Goal: Feedback & Contribution: Submit feedback/report problem

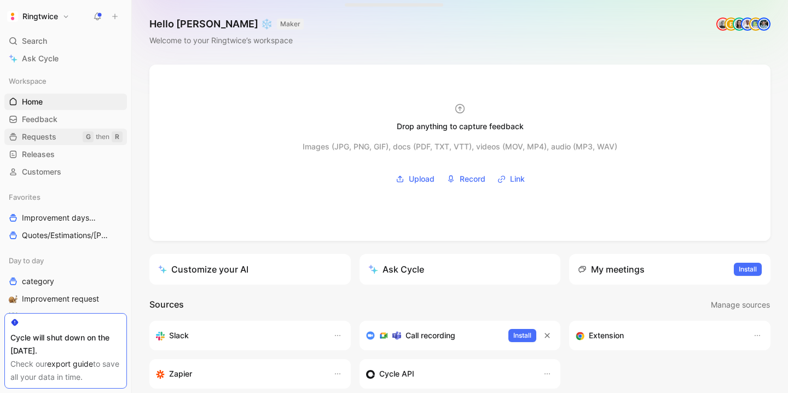
click at [59, 139] on link "Requests G then R" at bounding box center [65, 137] width 123 height 16
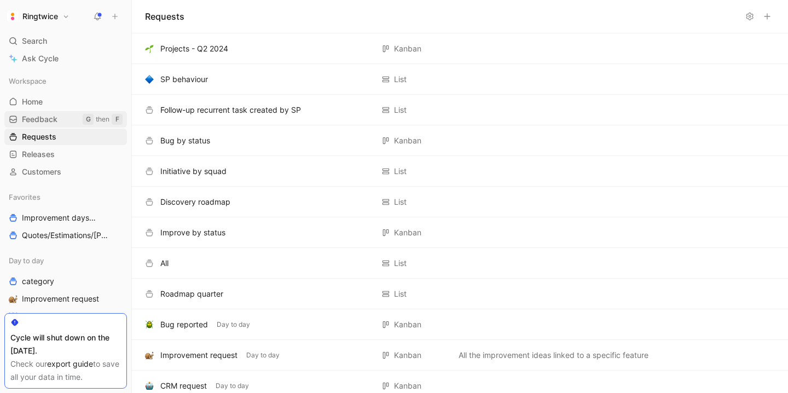
click at [62, 120] on link "Feedback G then F" at bounding box center [65, 119] width 123 height 16
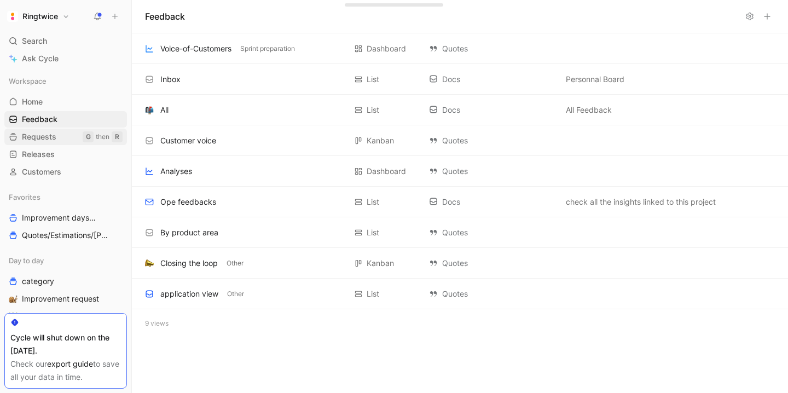
click at [62, 134] on link "Requests G then R" at bounding box center [65, 137] width 123 height 16
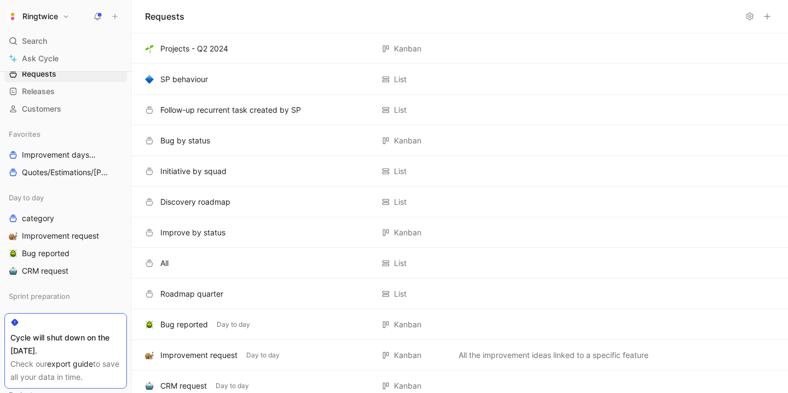
scroll to position [63, 0]
click at [58, 253] on span "Bug reported" at bounding box center [46, 252] width 48 height 11
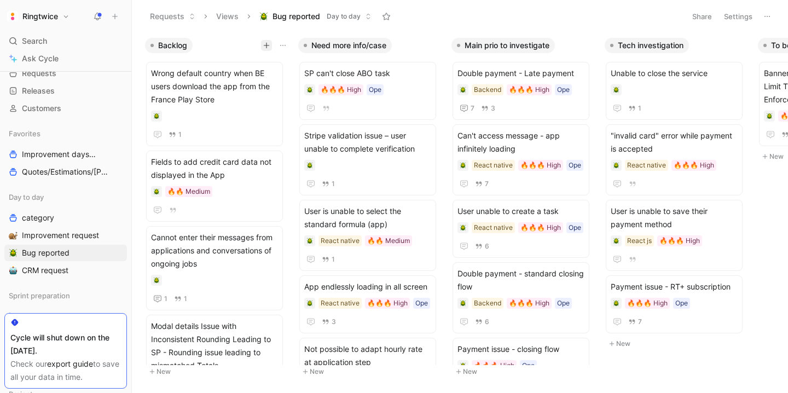
click at [268, 45] on icon "button" at bounding box center [267, 45] width 6 height 1
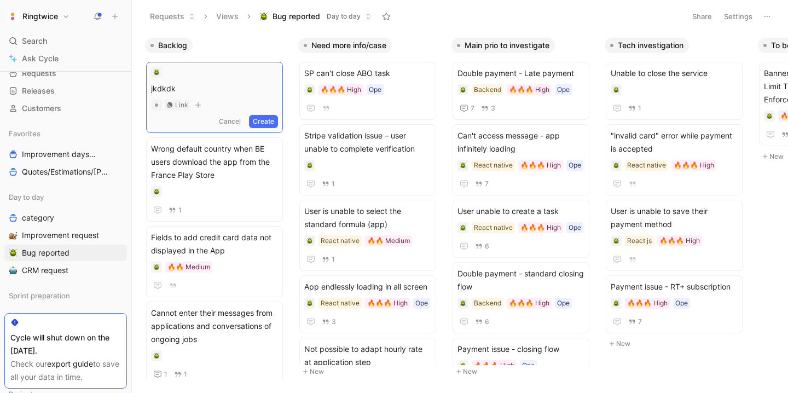
click at [274, 125] on button "Create" at bounding box center [263, 121] width 29 height 13
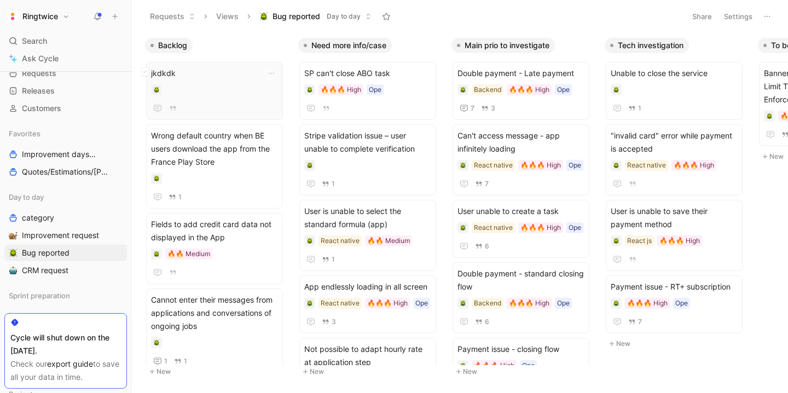
click at [165, 75] on span "jkdkdk" at bounding box center [214, 73] width 127 height 13
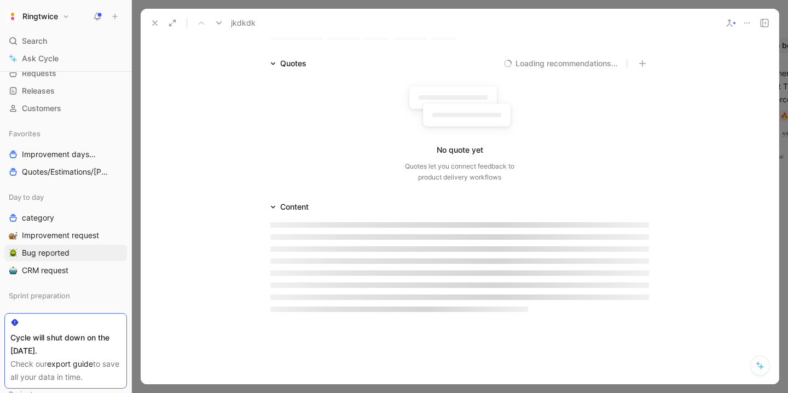
scroll to position [102, 0]
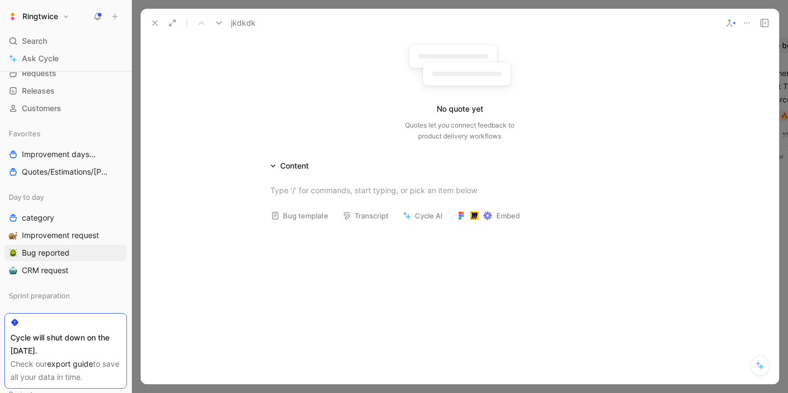
click at [330, 252] on div at bounding box center [460, 289] width 638 height 118
click at [299, 198] on p at bounding box center [459, 190] width 420 height 18
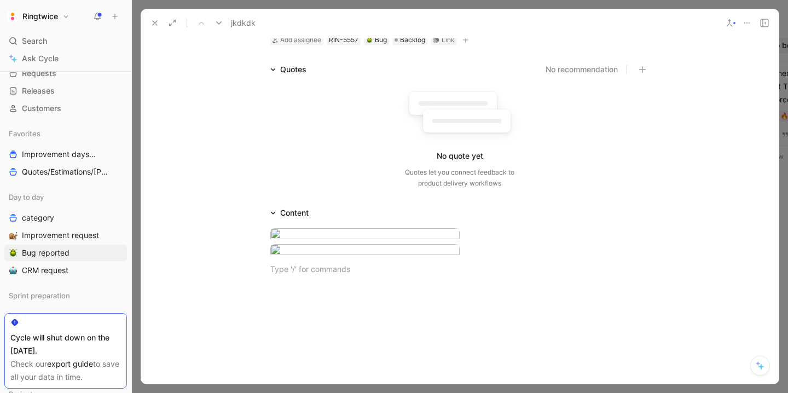
scroll to position [0, 0]
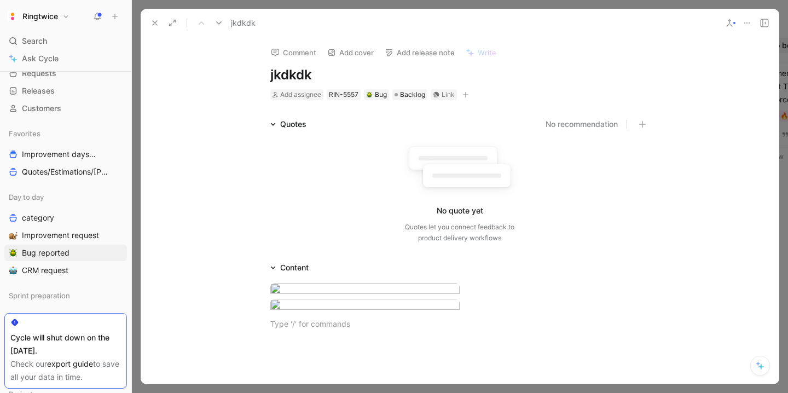
click at [313, 266] on div "Content" at bounding box center [289, 267] width 47 height 13
click at [299, 265] on div "Content" at bounding box center [294, 267] width 28 height 13
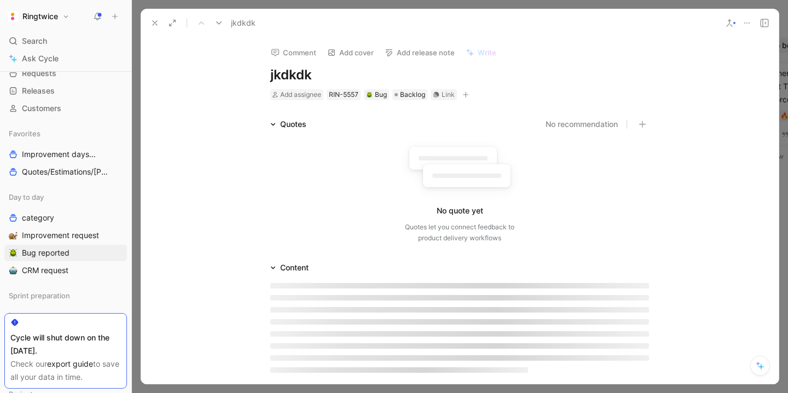
click at [264, 277] on div at bounding box center [459, 327] width 420 height 107
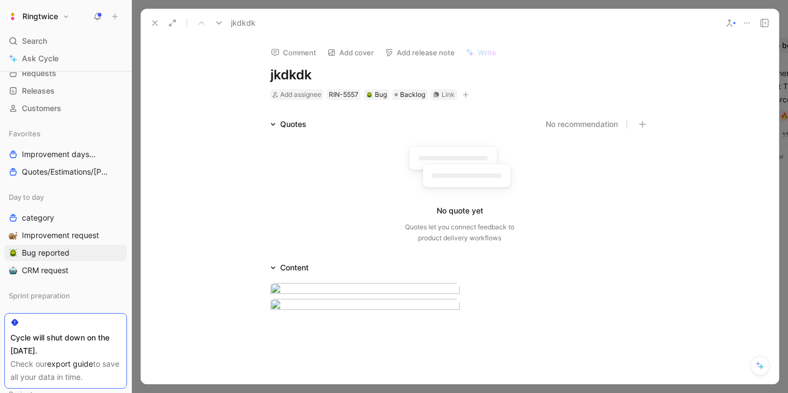
click at [277, 276] on div at bounding box center [460, 307] width 638 height 67
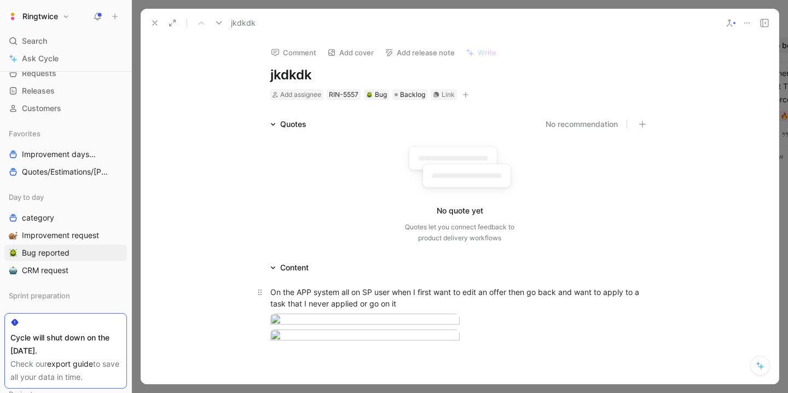
click at [510, 292] on div "On the APP system all on SP user when I first want to edit an offer then go bac…" at bounding box center [459, 297] width 379 height 23
click at [449, 305] on div "On the APP system all on SP user when I first want to edit an offer with expens…" at bounding box center [459, 297] width 379 height 23
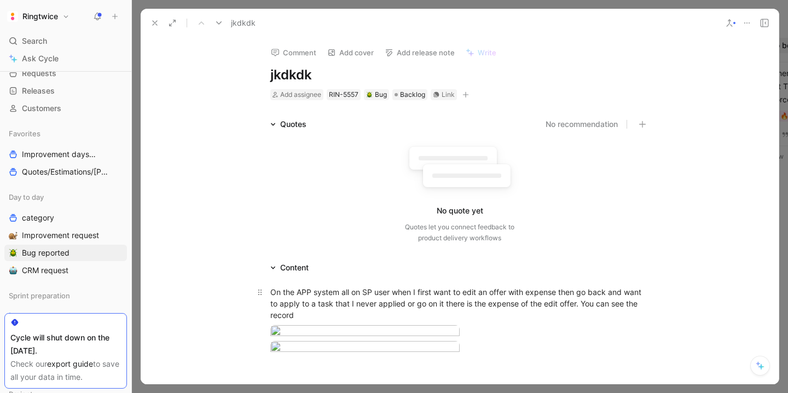
drag, startPoint x: 304, startPoint y: 314, endPoint x: 259, endPoint y: 283, distance: 53.9
click at [259, 283] on p "On the APP system all on SP user when I first want to edit an offer with expens…" at bounding box center [459, 303] width 420 height 41
copy div "On the APP system all on SP user when I first want to edit an offer with expens…"
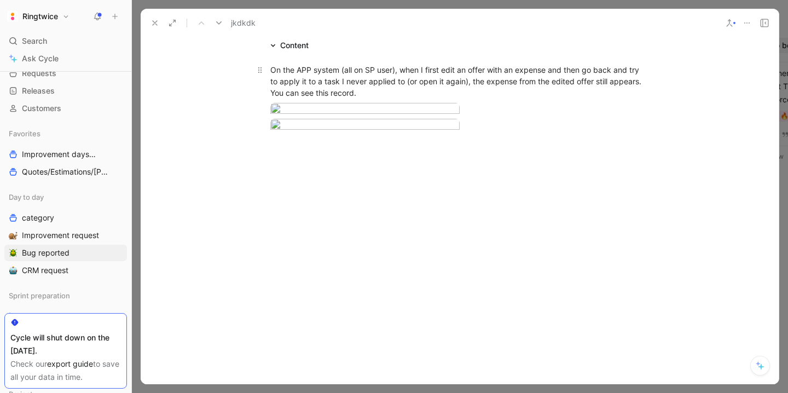
scroll to position [952, 0]
click at [520, 141] on div at bounding box center [460, 161] width 612 height 218
click at [499, 229] on div at bounding box center [460, 161] width 612 height 218
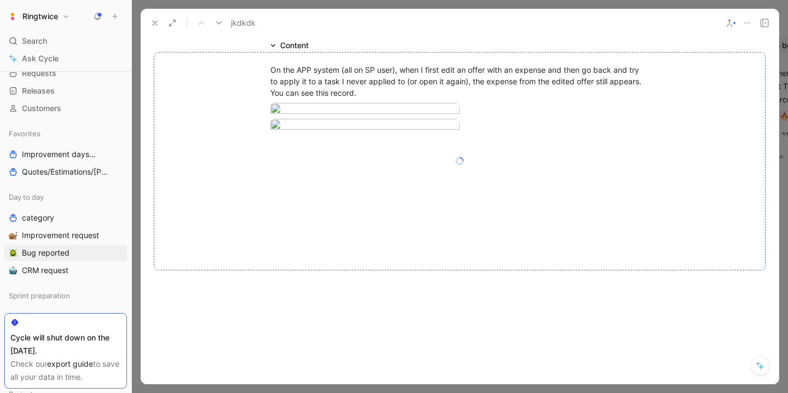
click at [421, 157] on div at bounding box center [460, 161] width 612 height 218
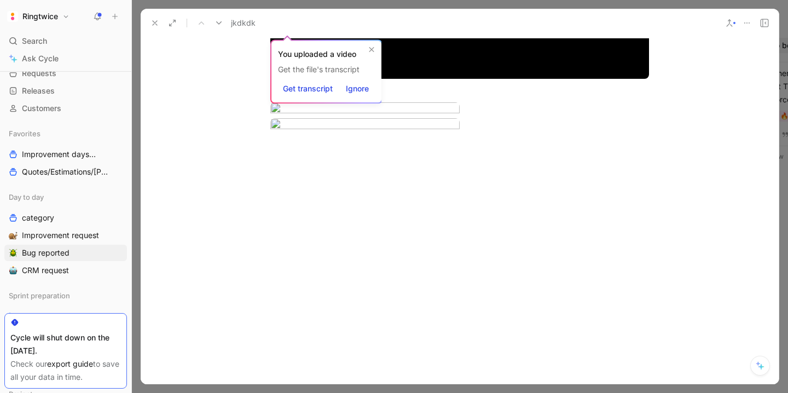
scroll to position [1119, 0]
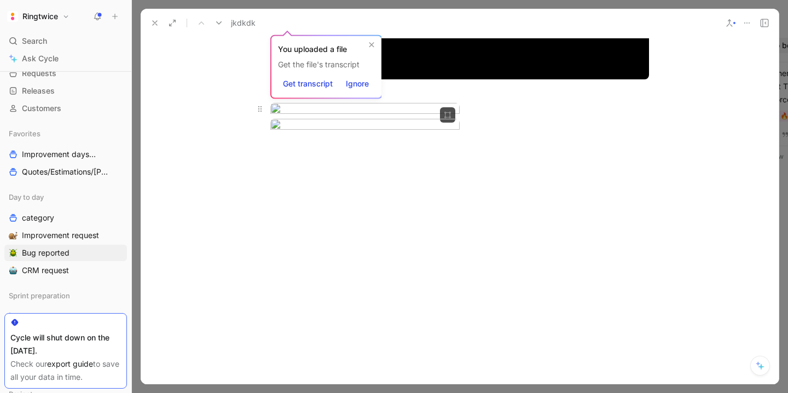
click at [407, 233] on body "Ringtwice Search ⌘ K Ask Cycle Workspace Home G then H Feedback G then F Reques…" at bounding box center [394, 196] width 788 height 393
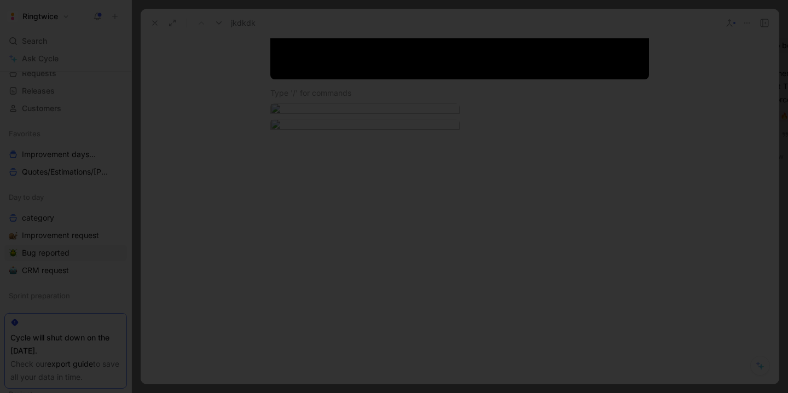
click at [559, 392] on div at bounding box center [394, 393] width 788 height 0
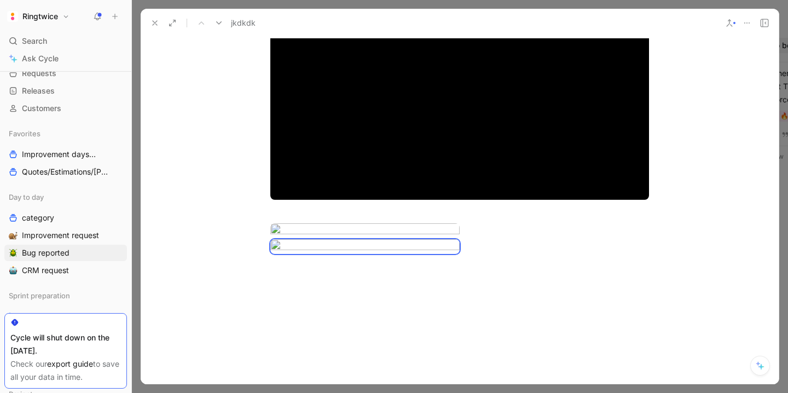
scroll to position [946, 0]
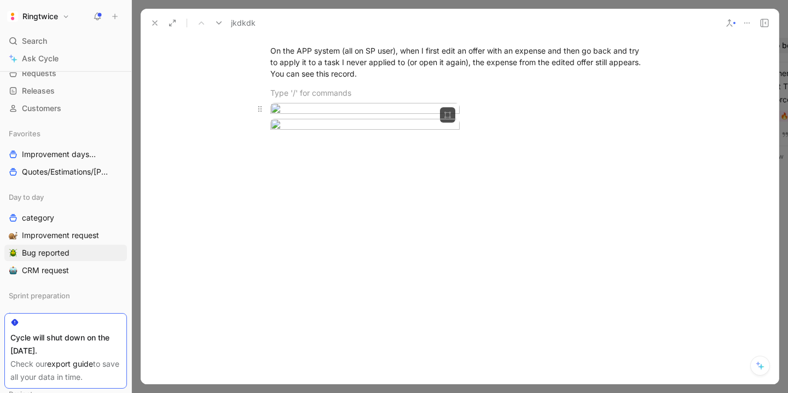
click at [417, 226] on body "Ringtwice Search ⌘ K Ask Cycle Workspace Home G then H Feedback G then F Reques…" at bounding box center [394, 196] width 788 height 393
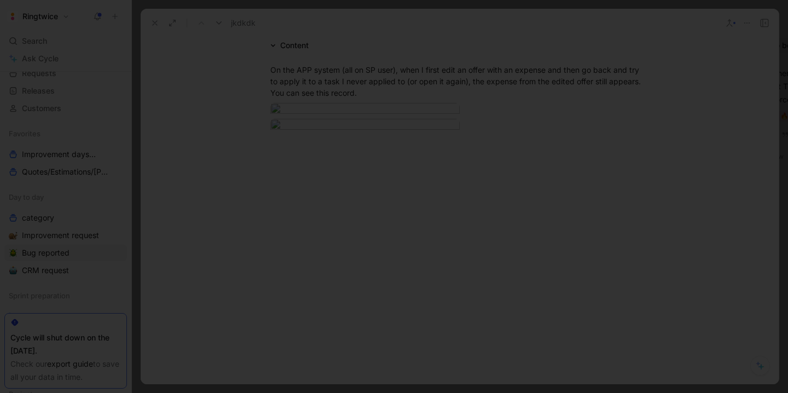
click at [537, 392] on div at bounding box center [394, 393] width 788 height 0
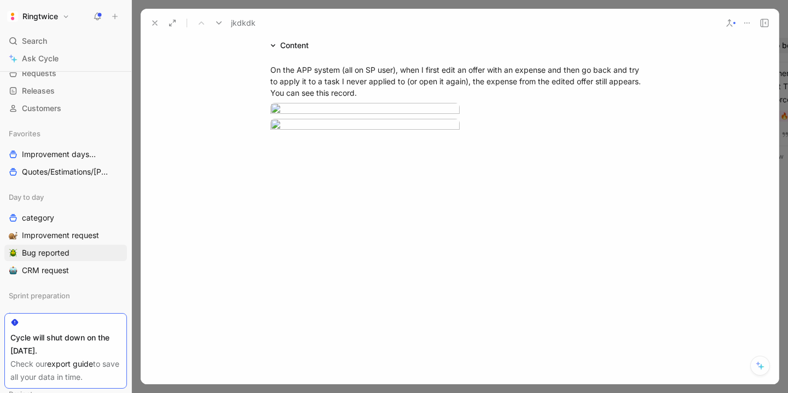
click at [375, 194] on img at bounding box center [366, 257] width 824 height 411
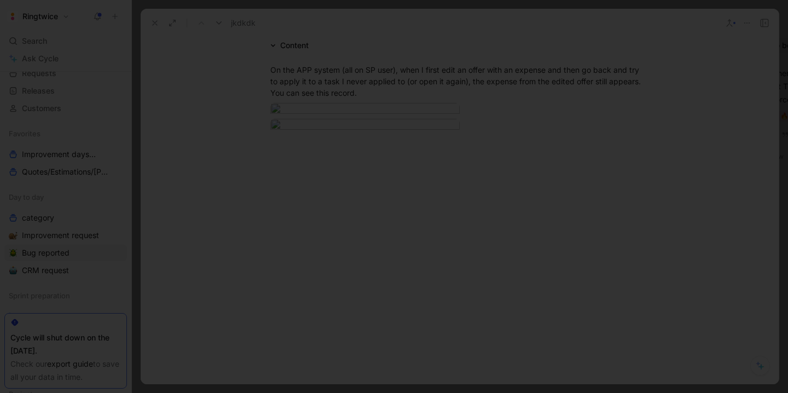
click at [561, 392] on div at bounding box center [394, 393] width 788 height 0
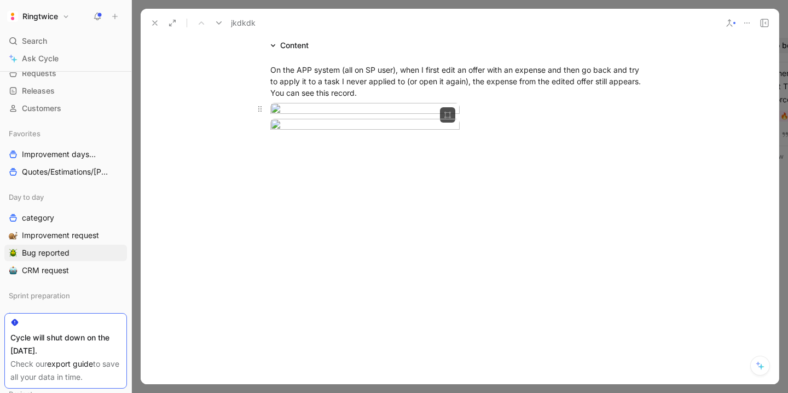
click at [516, 118] on div at bounding box center [459, 110] width 379 height 15
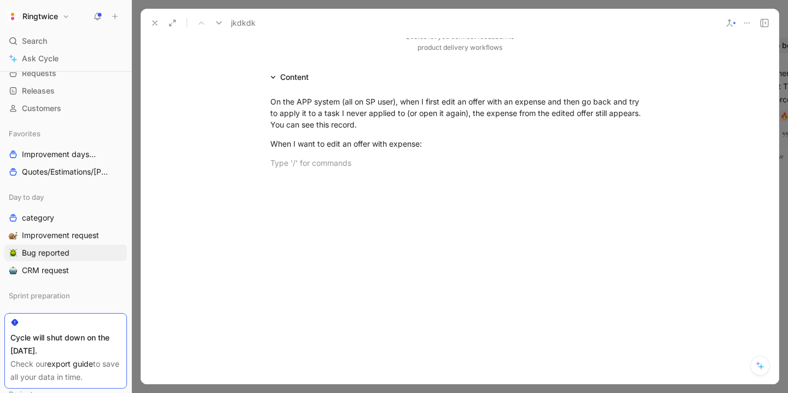
scroll to position [191, 0]
click at [271, 140] on div "When I want to edit an offer with expense:" at bounding box center [459, 142] width 379 height 11
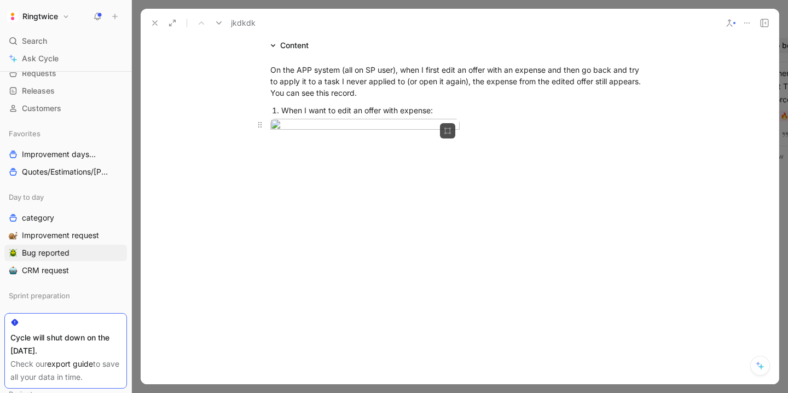
scroll to position [547, 0]
click at [321, 246] on div at bounding box center [460, 220] width 638 height 118
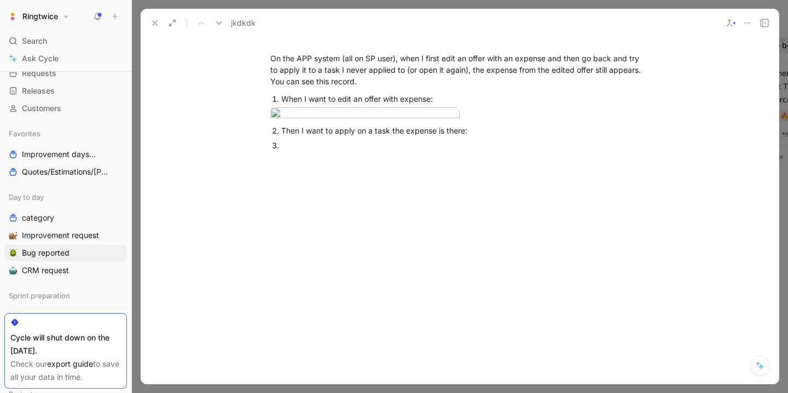
click at [503, 136] on div "Then I want to apply on a task the expense is there:" at bounding box center [465, 130] width 368 height 11
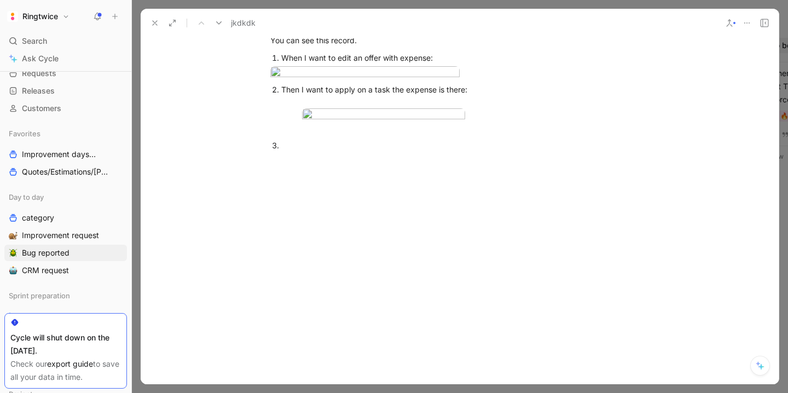
scroll to position [861, 0]
click at [347, 151] on div at bounding box center [465, 145] width 368 height 11
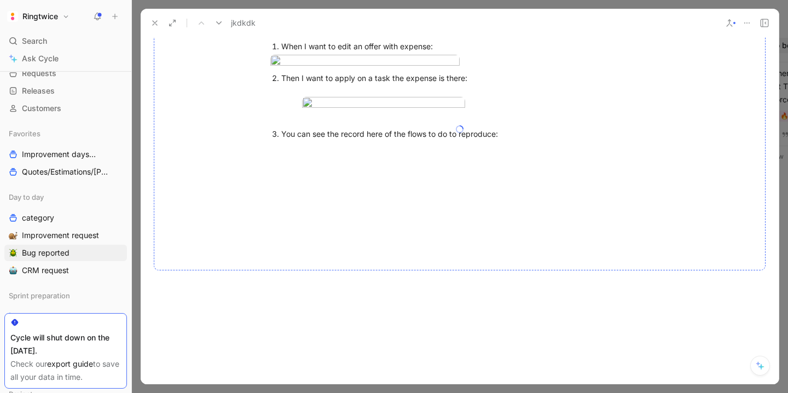
click at [317, 270] on div at bounding box center [460, 129] width 612 height 282
click at [491, 197] on div at bounding box center [460, 129] width 612 height 282
click at [458, 224] on div at bounding box center [460, 129] width 612 height 282
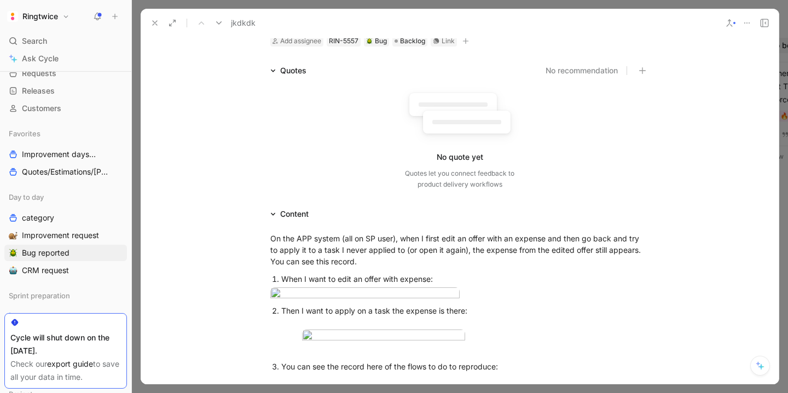
scroll to position [0, 0]
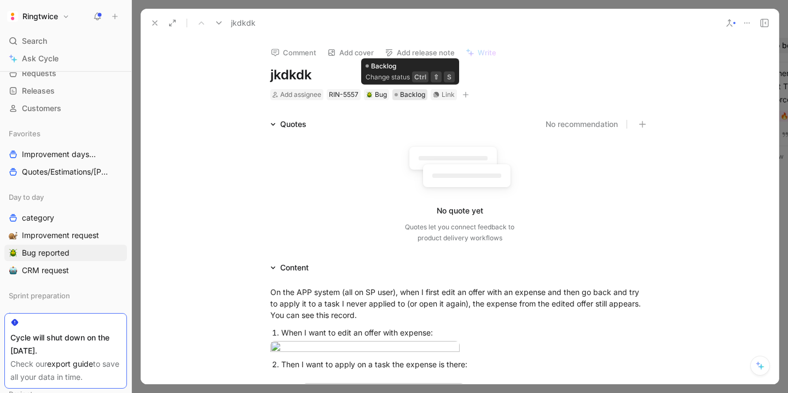
click at [417, 95] on div "Comment Add cover Add release note Write jkdkdk Add assignee RIN-5557 Bug Backl…" at bounding box center [460, 210] width 638 height 347
click at [465, 92] on icon "button" at bounding box center [465, 94] width 7 height 7
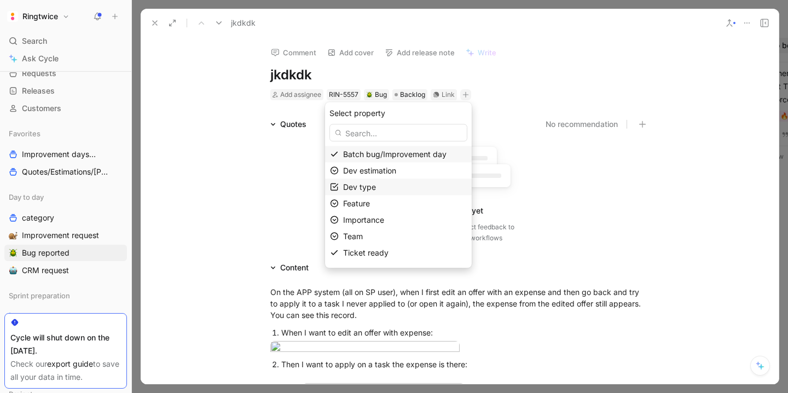
click at [386, 186] on div "Dev type" at bounding box center [405, 187] width 124 height 13
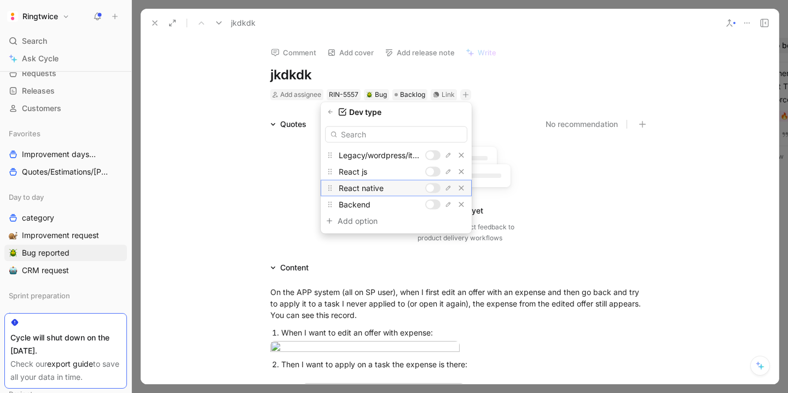
click at [437, 189] on div at bounding box center [432, 188] width 15 height 10
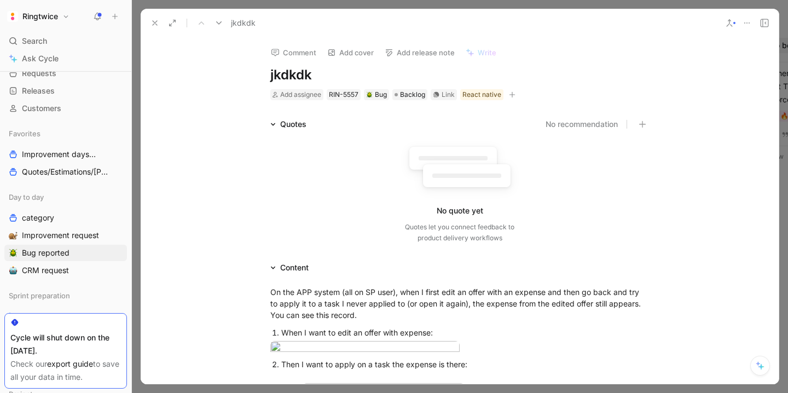
click at [512, 95] on icon "button" at bounding box center [512, 94] width 7 height 7
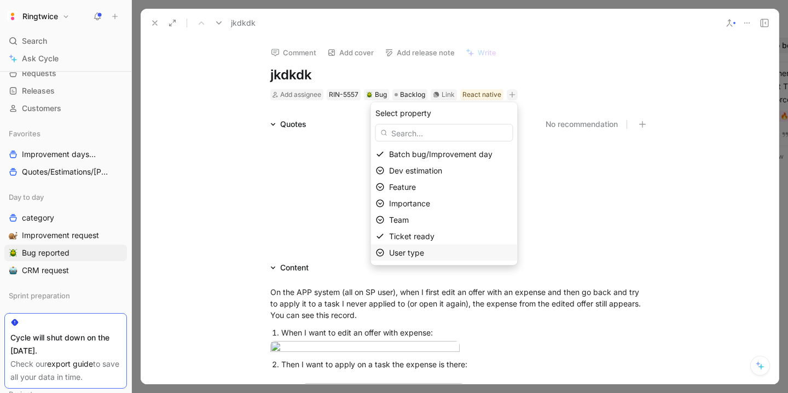
click at [409, 253] on span "User type" at bounding box center [406, 252] width 35 height 9
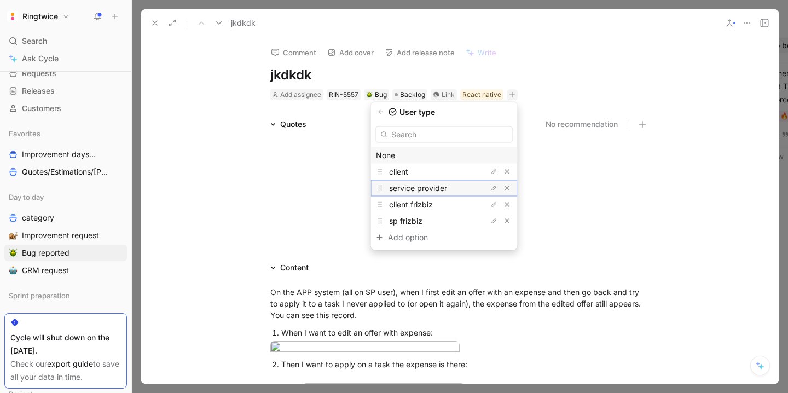
click at [436, 189] on span "service provider" at bounding box center [418, 187] width 58 height 9
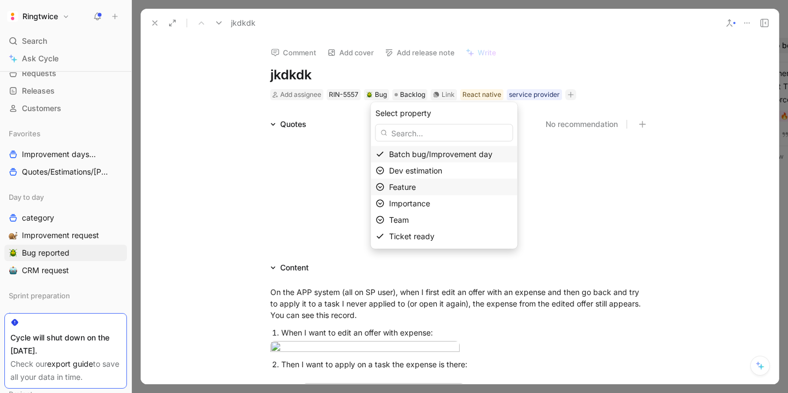
click at [430, 190] on div "Feature" at bounding box center [451, 187] width 124 height 13
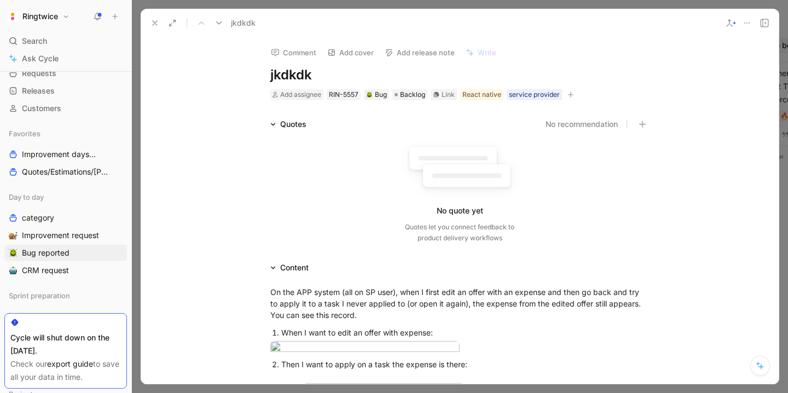
click at [296, 72] on h1 "jkdkdk" at bounding box center [459, 75] width 379 height 18
click at [223, 169] on div "Quotes No recommendation No quote yet Quotes let you connect feedback to produc…" at bounding box center [460, 183] width 638 height 130
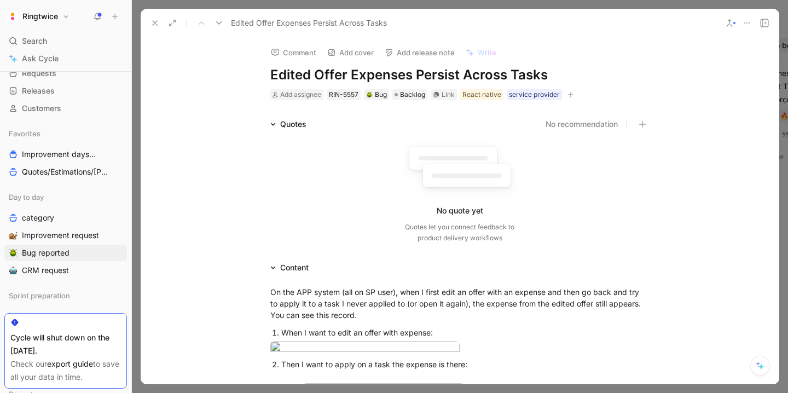
click at [157, 21] on use at bounding box center [155, 23] width 4 height 4
